Goal: Transaction & Acquisition: Purchase product/service

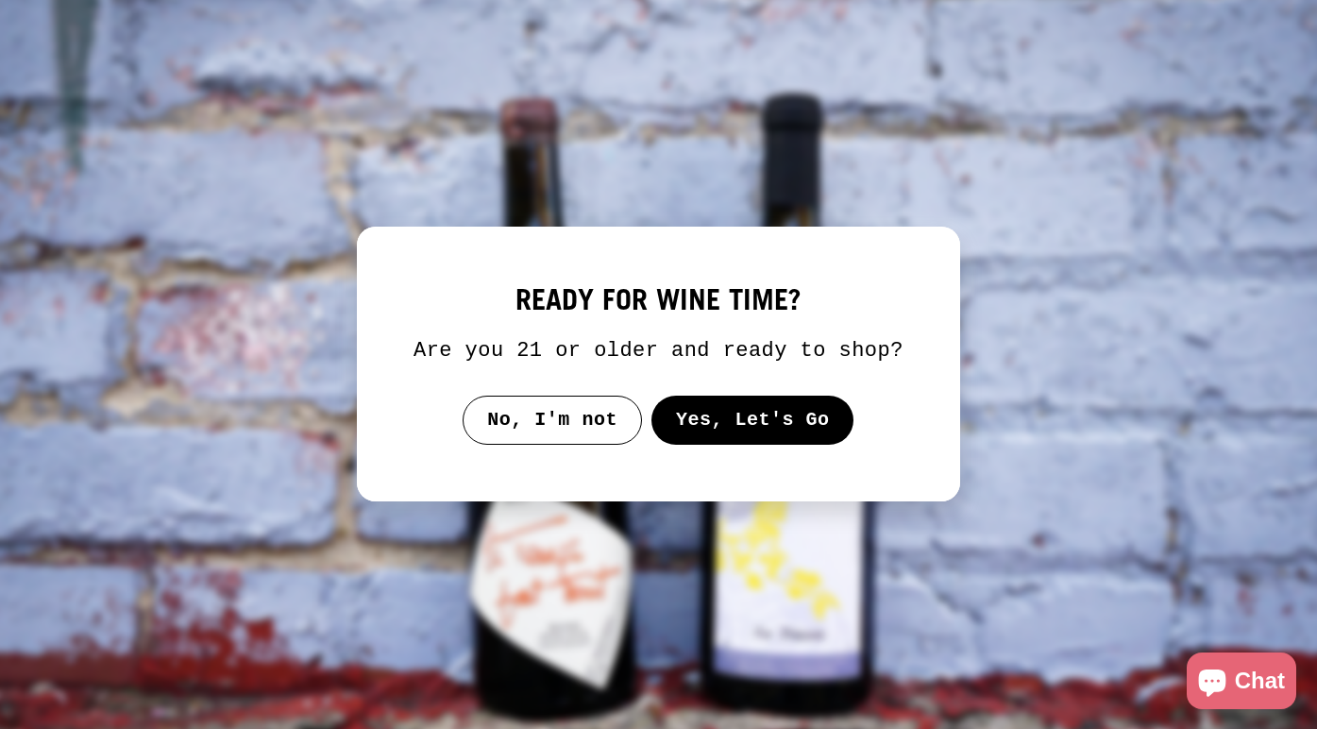
click at [772, 437] on button "Yes, Let's Go" at bounding box center [753, 420] width 203 height 49
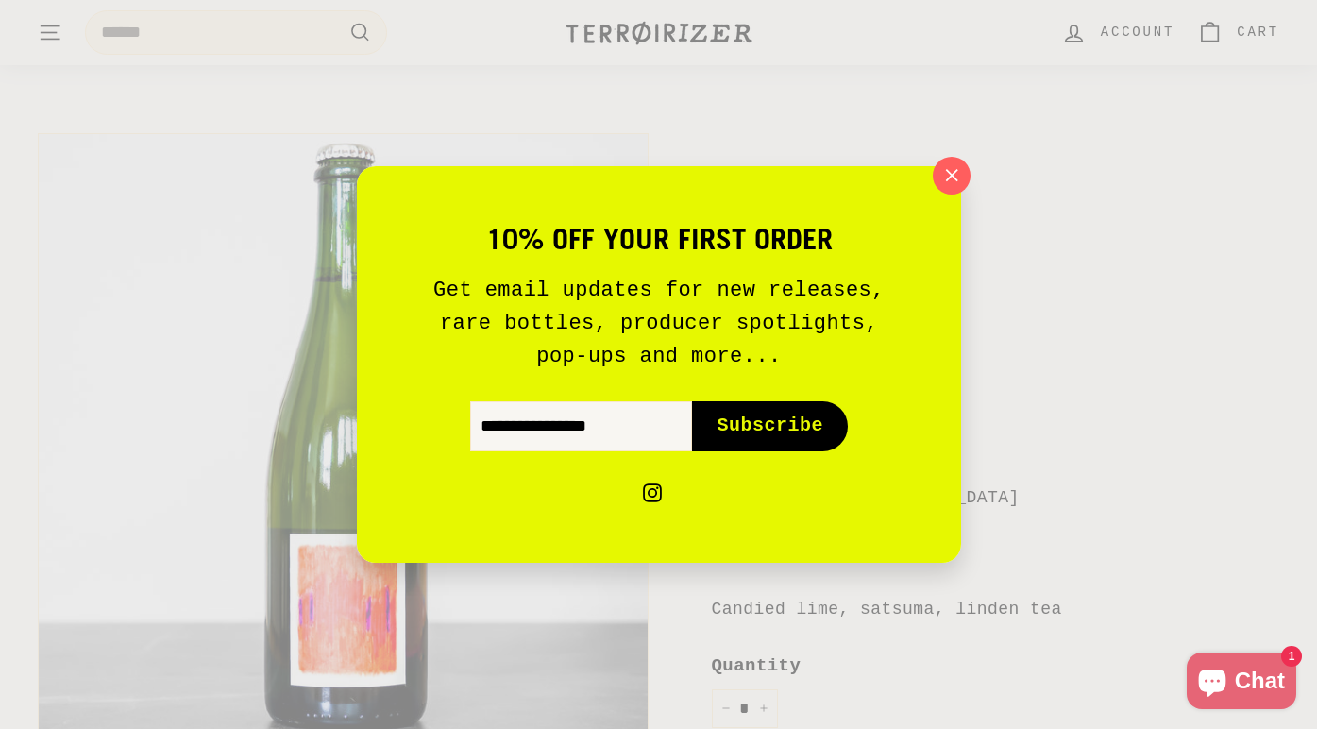
scroll to position [122, 0]
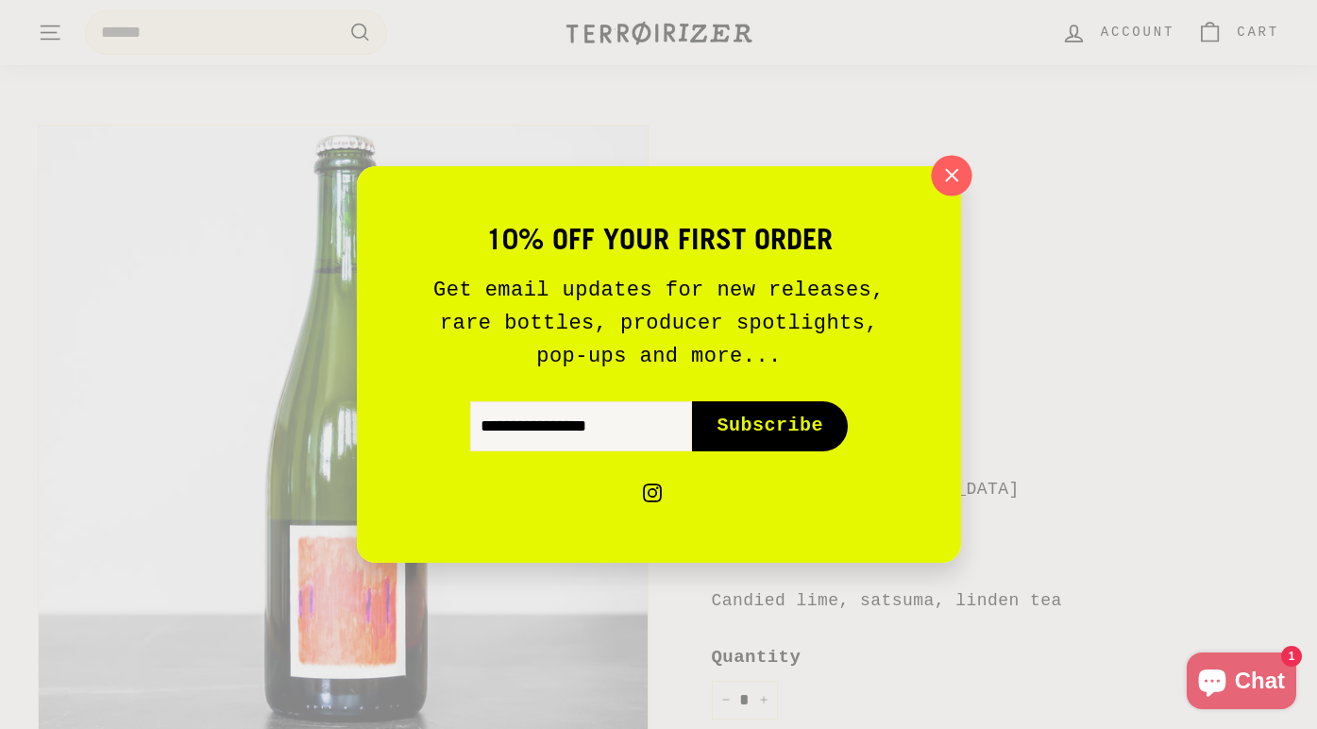
click at [953, 195] on button ""Close (esc)"" at bounding box center [951, 175] width 41 height 41
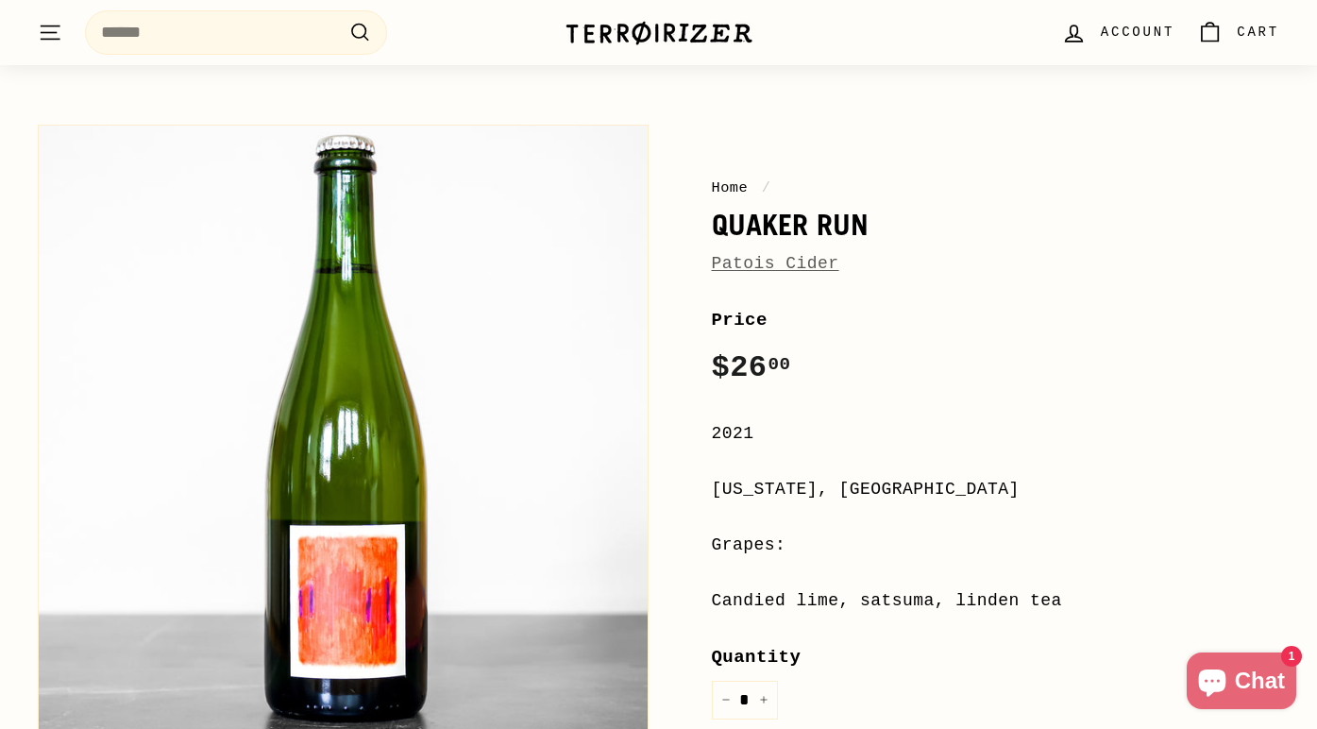
click at [955, 178] on div "10% off your first order Get email updates for new releases, rare bottles, prod…" at bounding box center [658, 364] width 1317 height 729
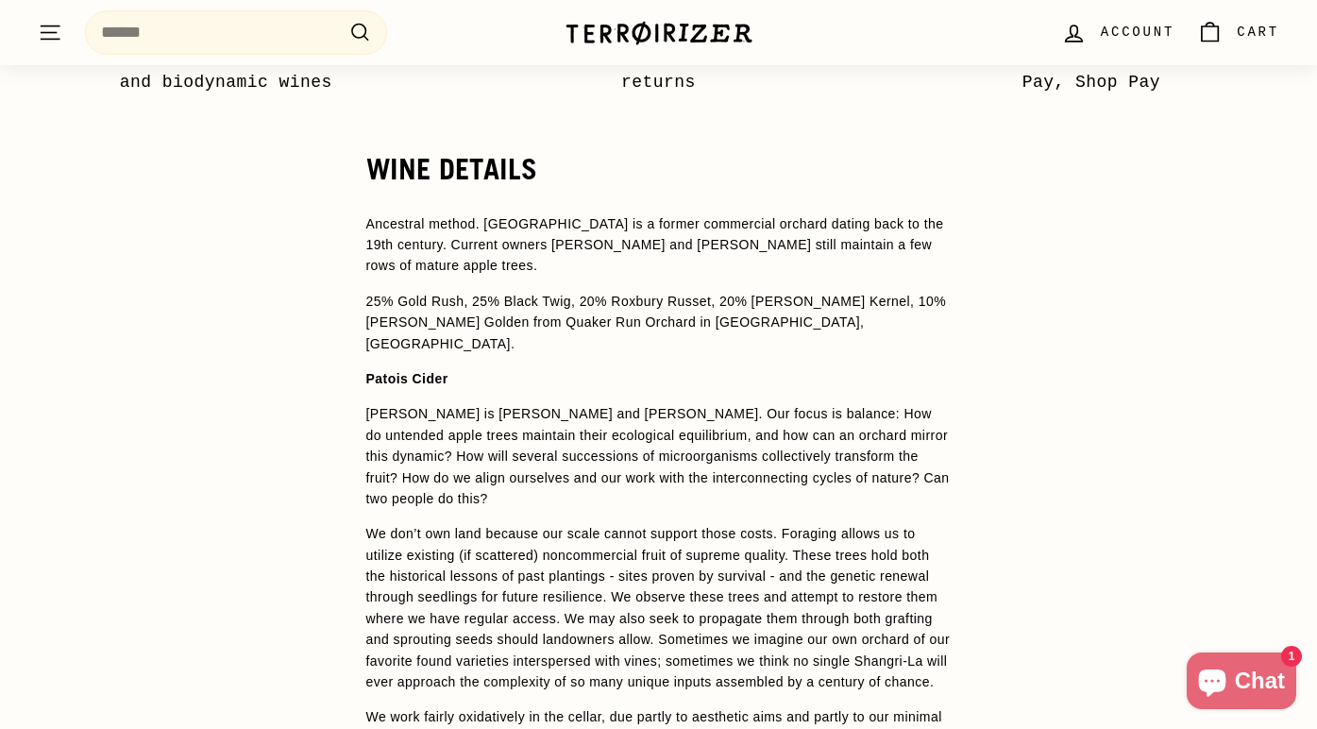
scroll to position [969, 0]
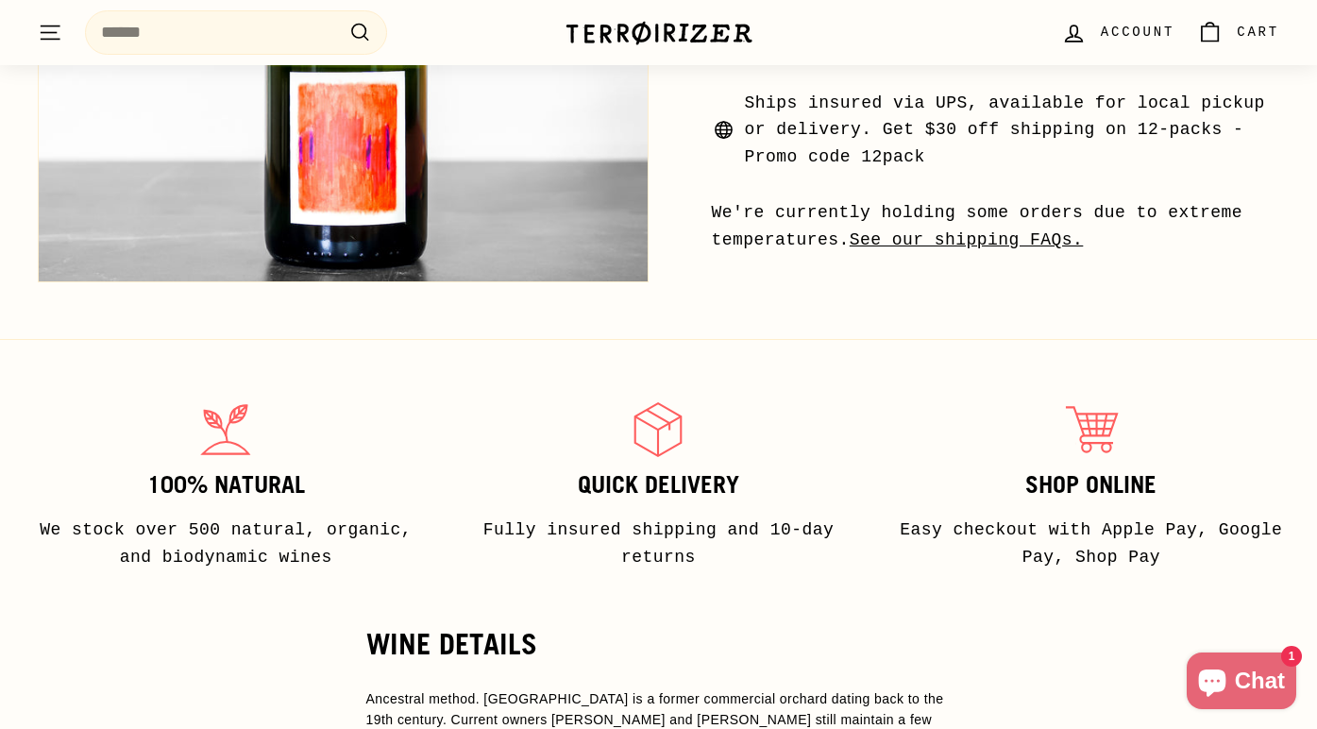
click at [688, 21] on img at bounding box center [659, 33] width 189 height 26
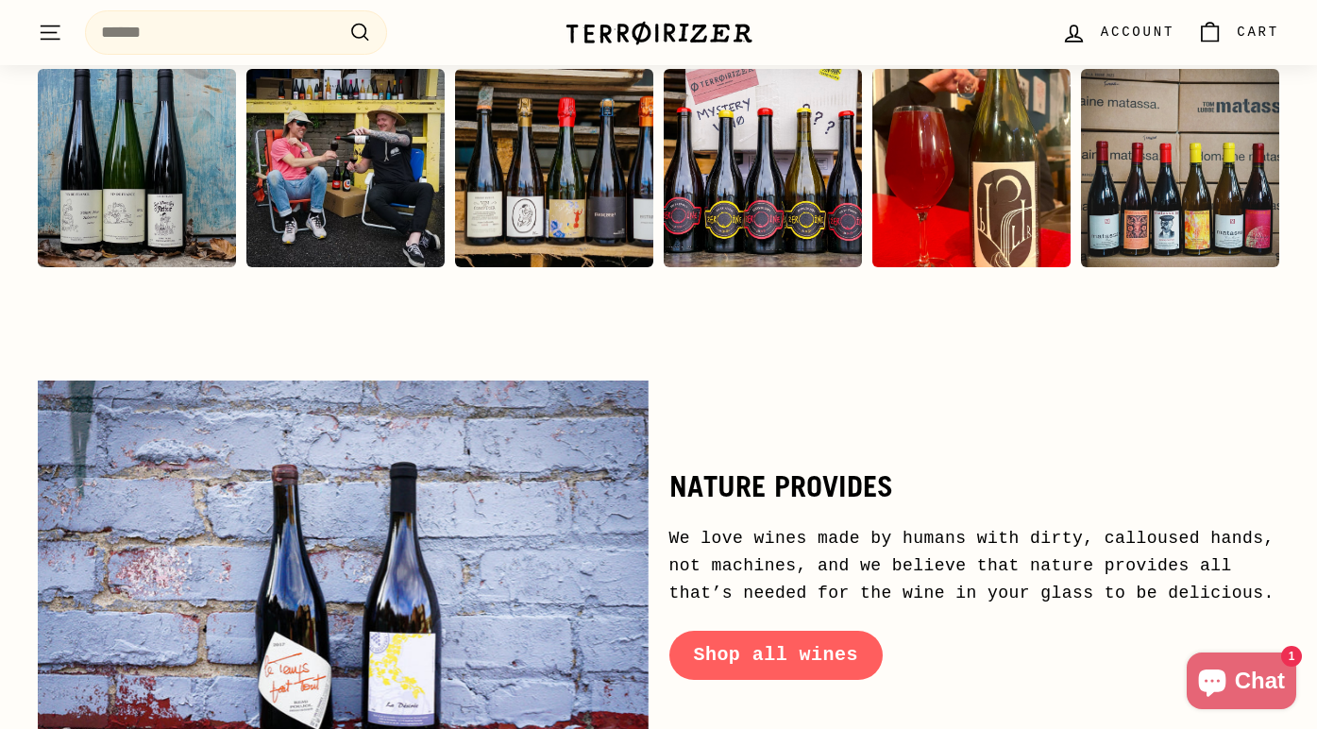
scroll to position [8421, 0]
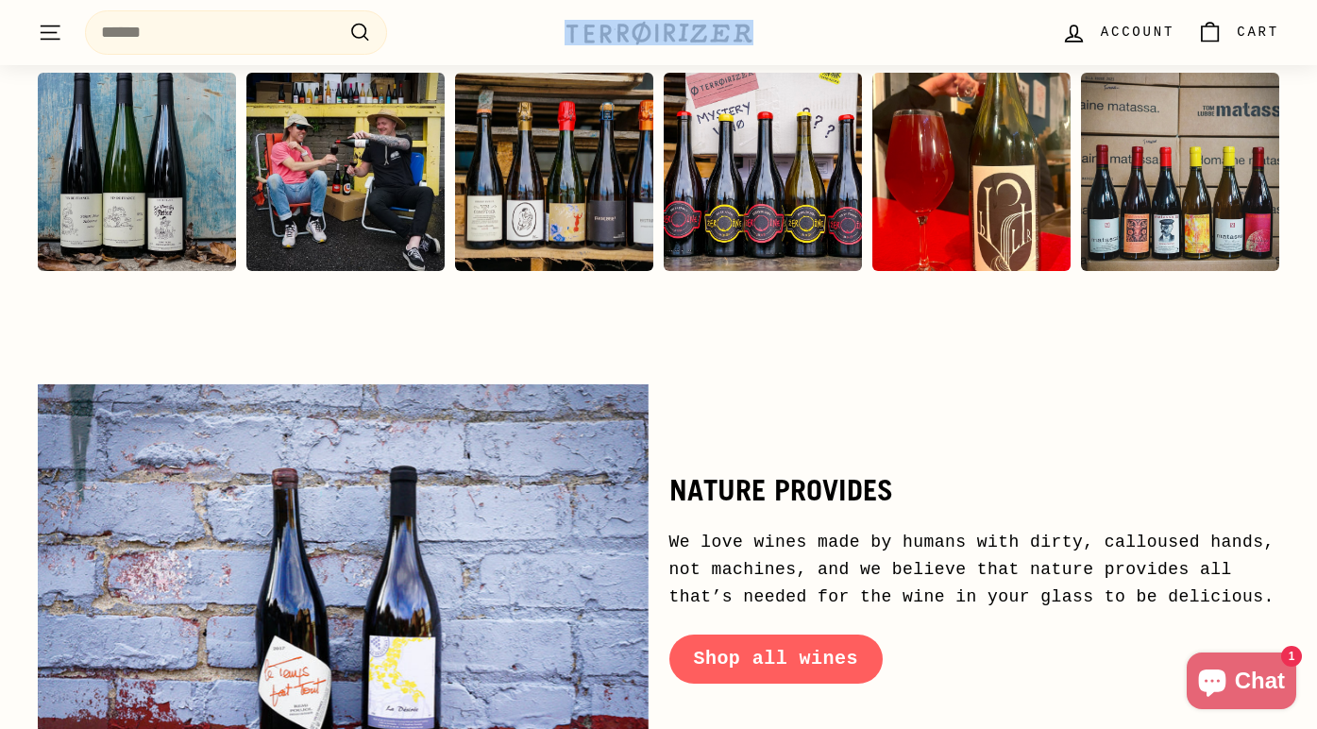
drag, startPoint x: 532, startPoint y: 11, endPoint x: 777, endPoint y: 25, distance: 245.9
click at [777, 25] on div ". . . Site navigation Search .cls-1{fill:none;stroke:#000;stroke-miterlimit:10;…" at bounding box center [659, 33] width 1242 height 56
copy div ".cls-1{fill:none;stroke:#000;stroke-miterlimit:10;stroke-width:2px} Search .cls…"
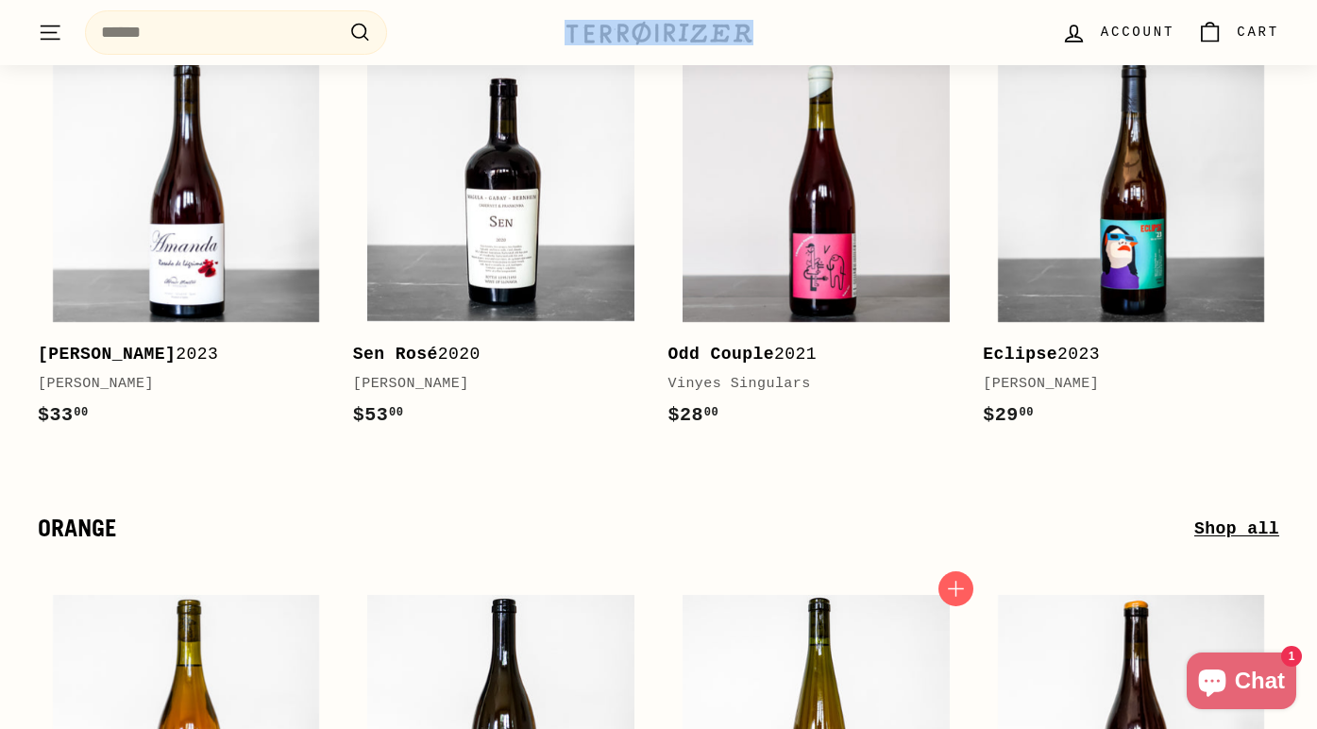
scroll to position [5554, 0]
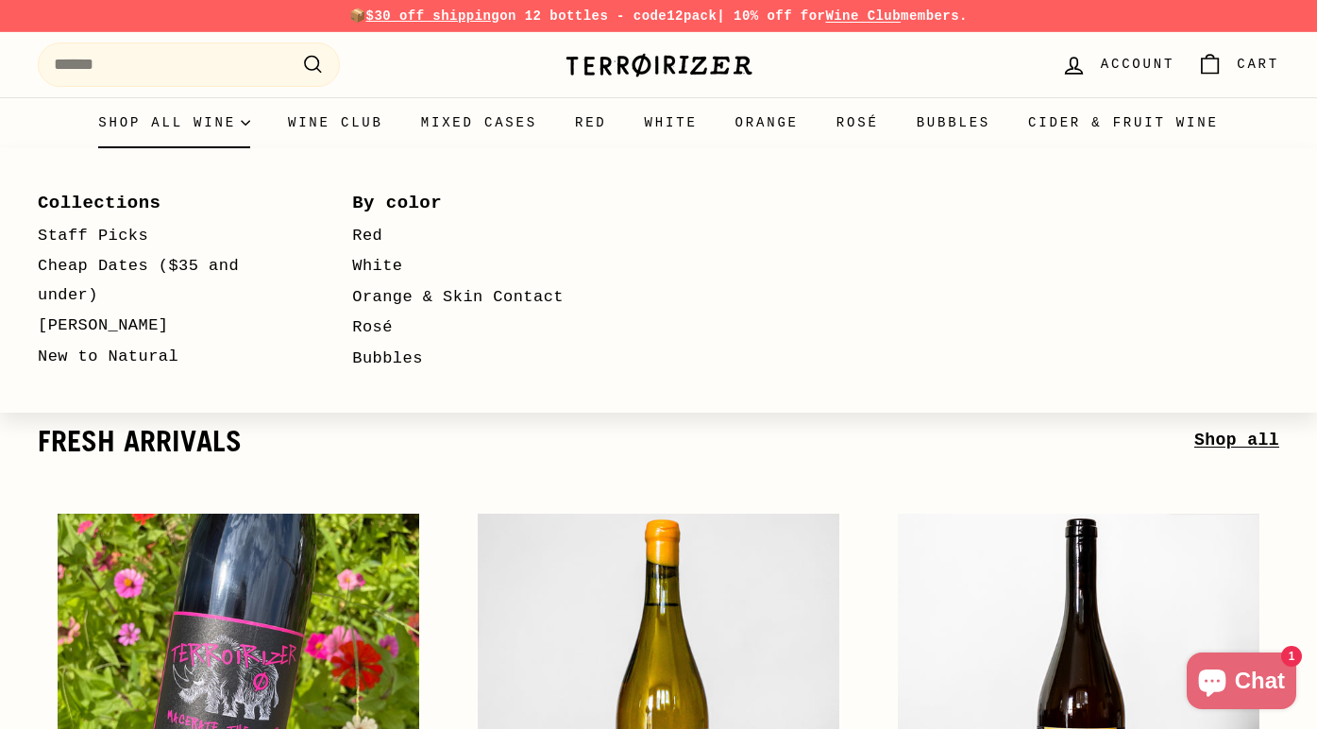
click at [190, 121] on summary "Shop all wine" at bounding box center [174, 122] width 190 height 51
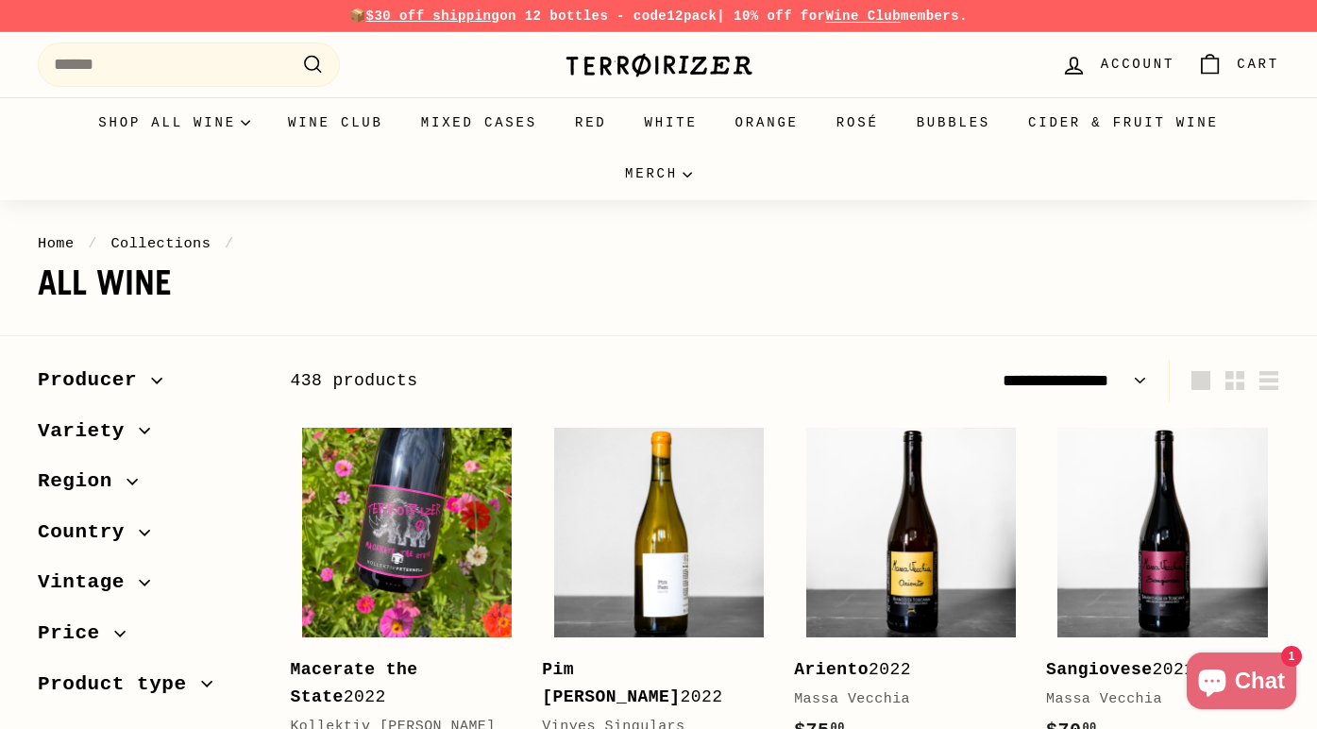
select select "**********"
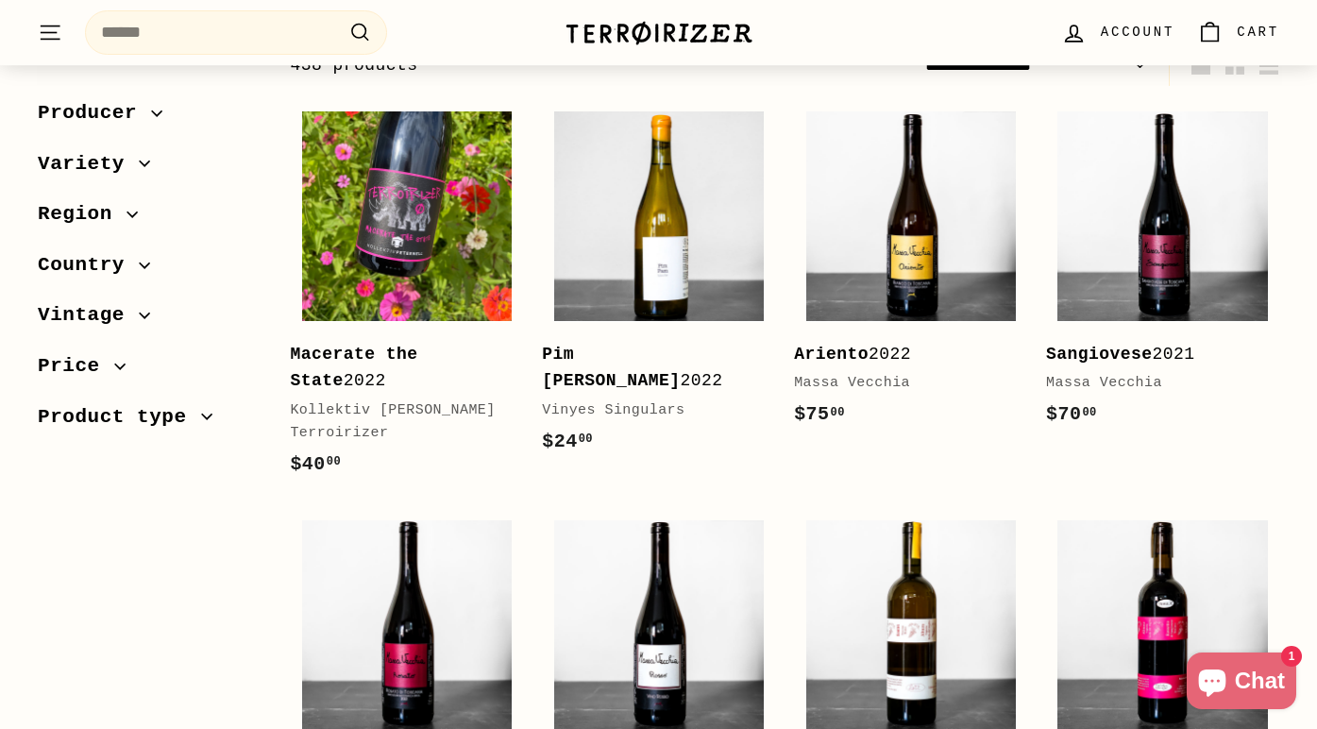
scroll to position [354, 0]
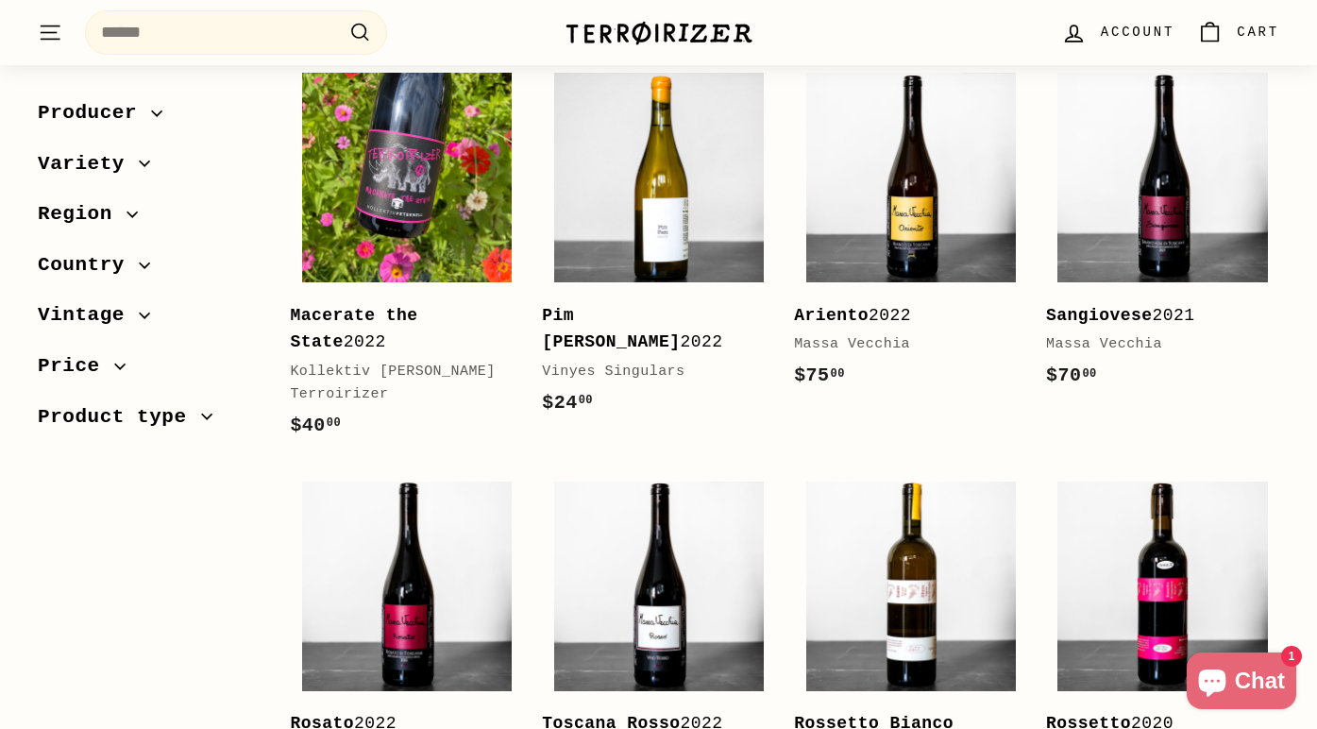
click at [129, 264] on span "Country" at bounding box center [88, 265] width 101 height 32
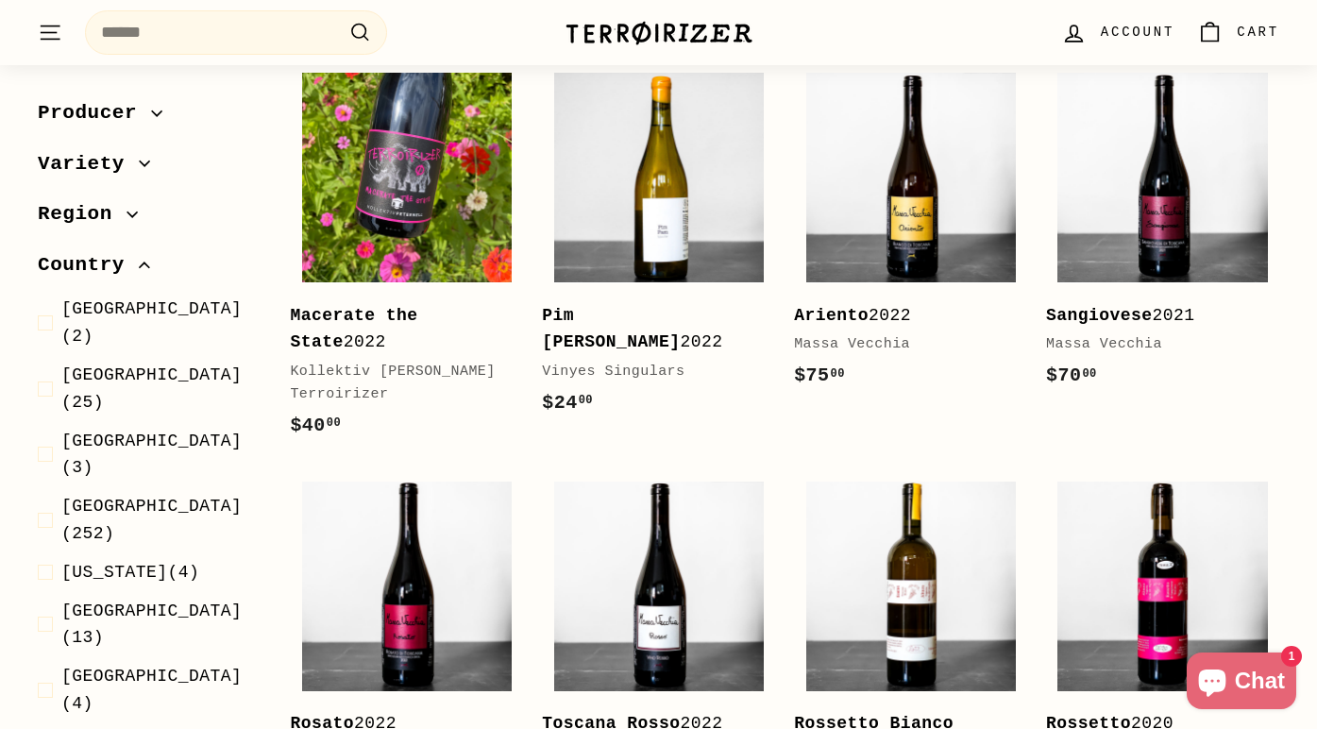
click at [114, 217] on span "Region" at bounding box center [82, 214] width 89 height 32
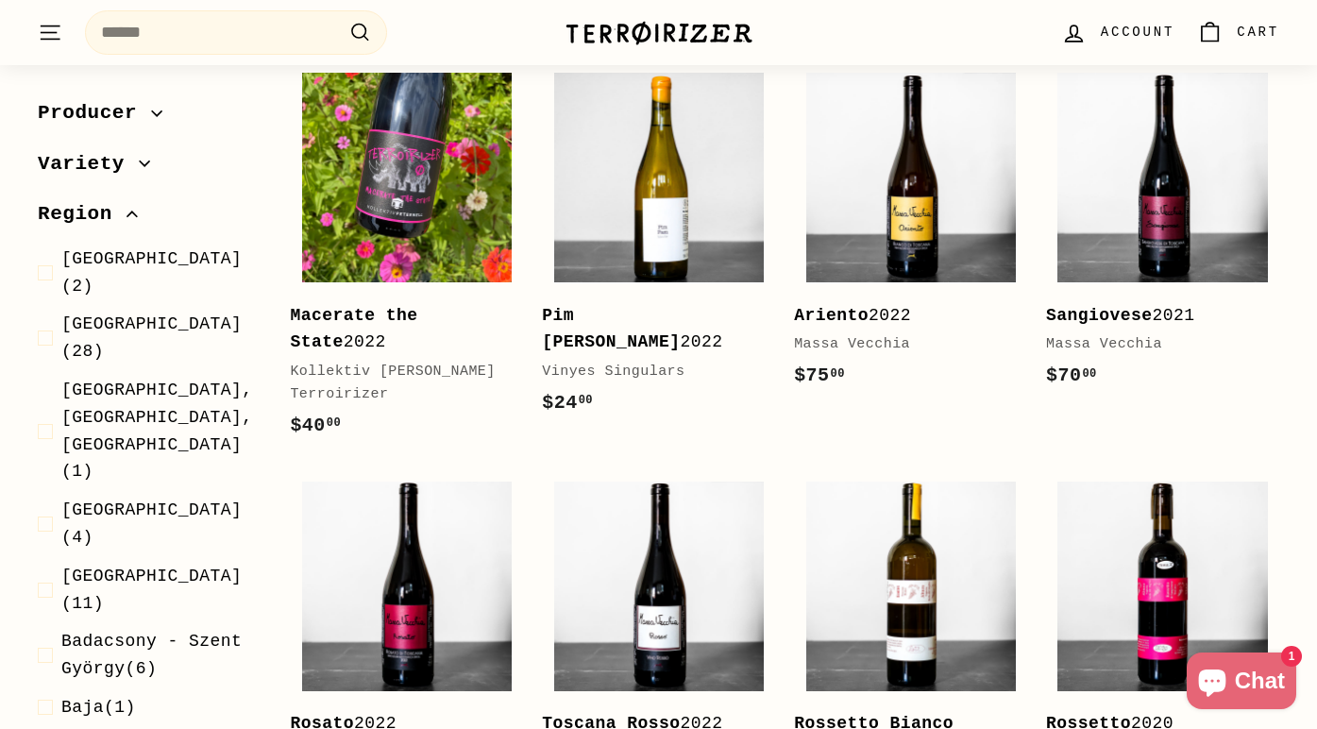
click at [109, 216] on span "Region" at bounding box center [82, 214] width 89 height 32
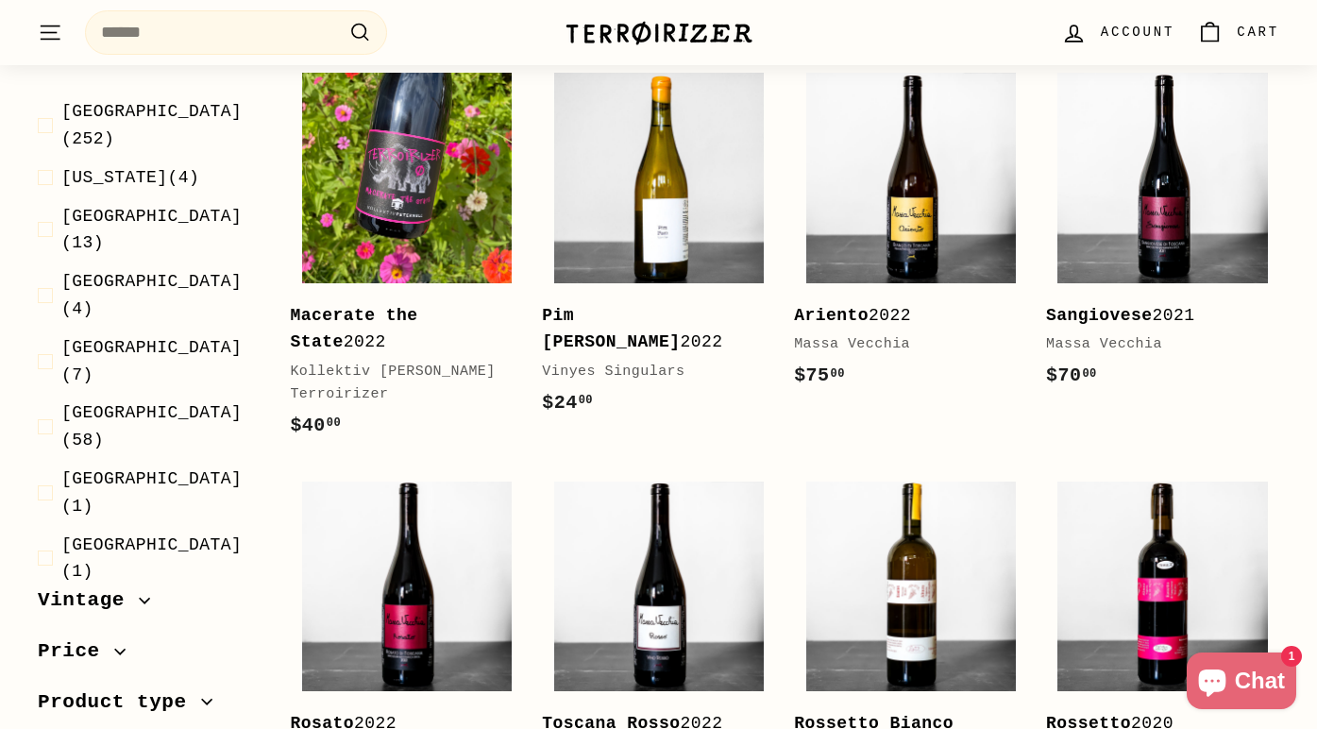
scroll to position [393, 0]
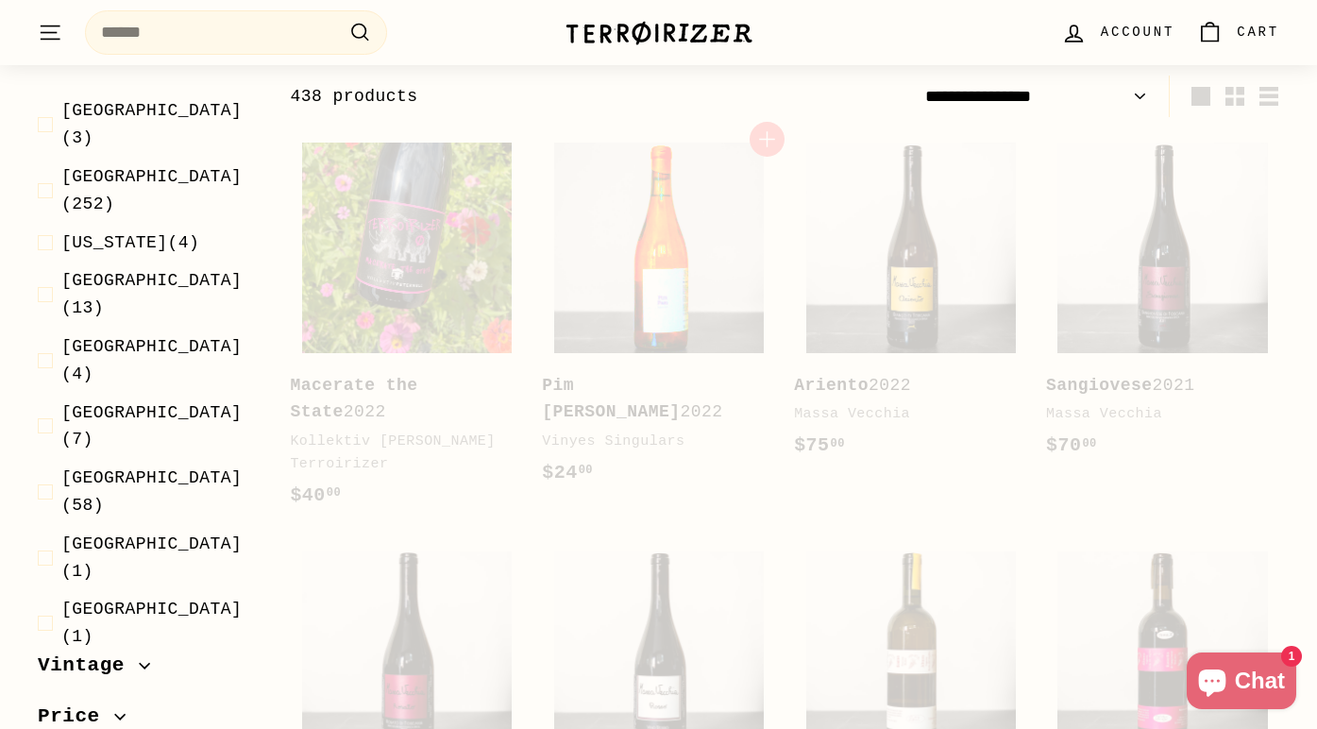
select select "**********"
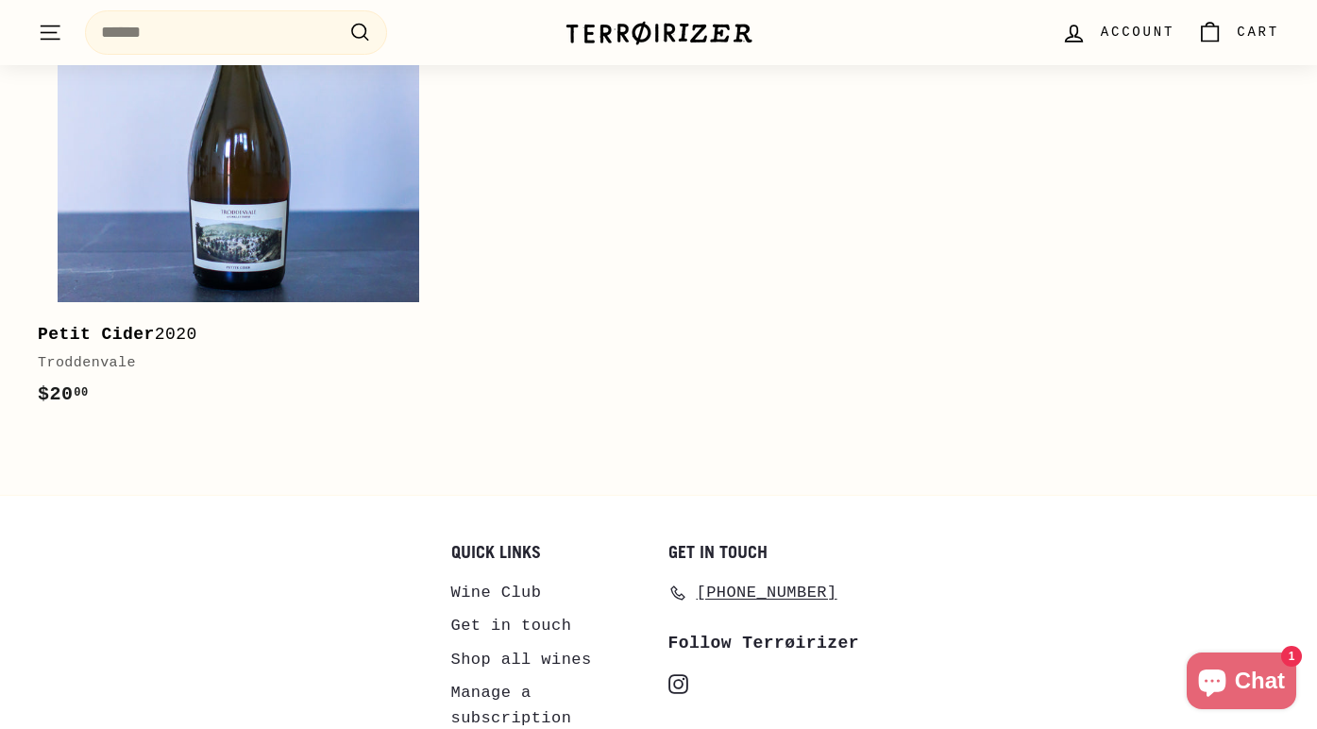
scroll to position [1097, 0]
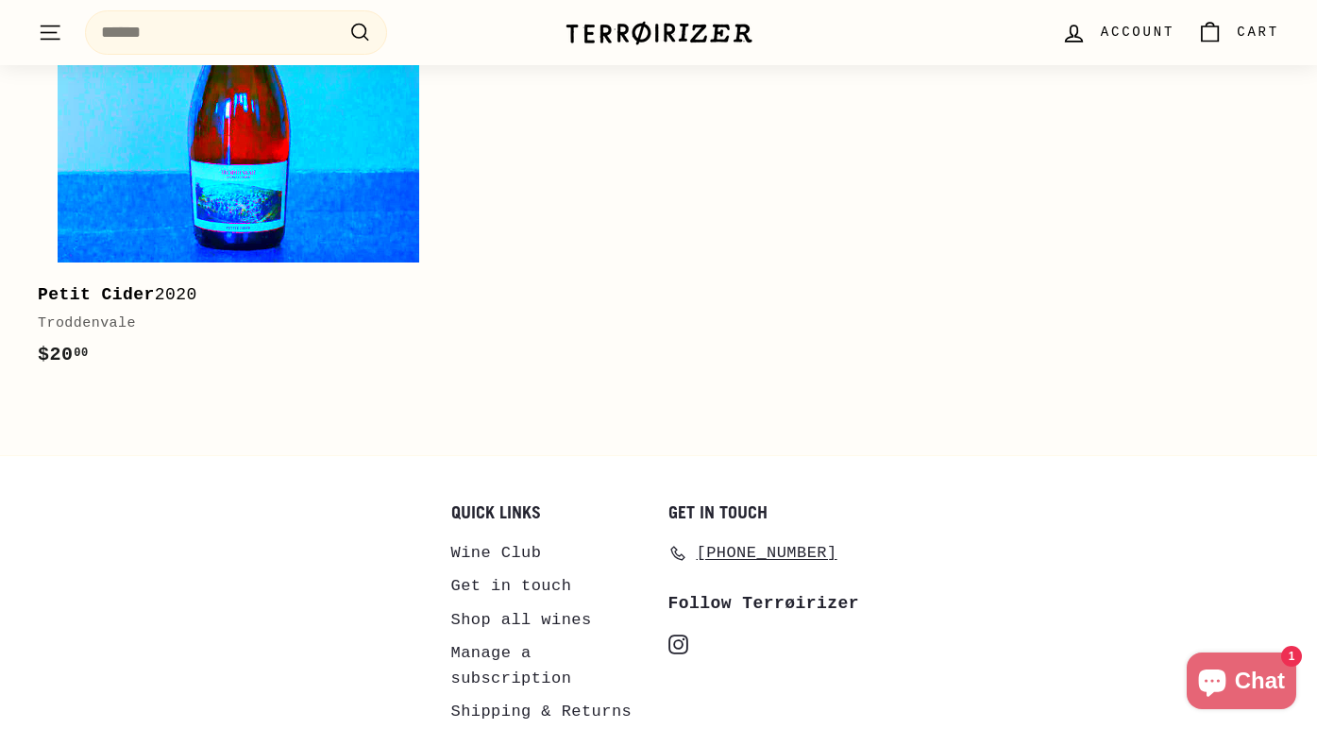
click at [258, 193] on img at bounding box center [239, 82] width 362 height 362
